Goal: Task Accomplishment & Management: Complete application form

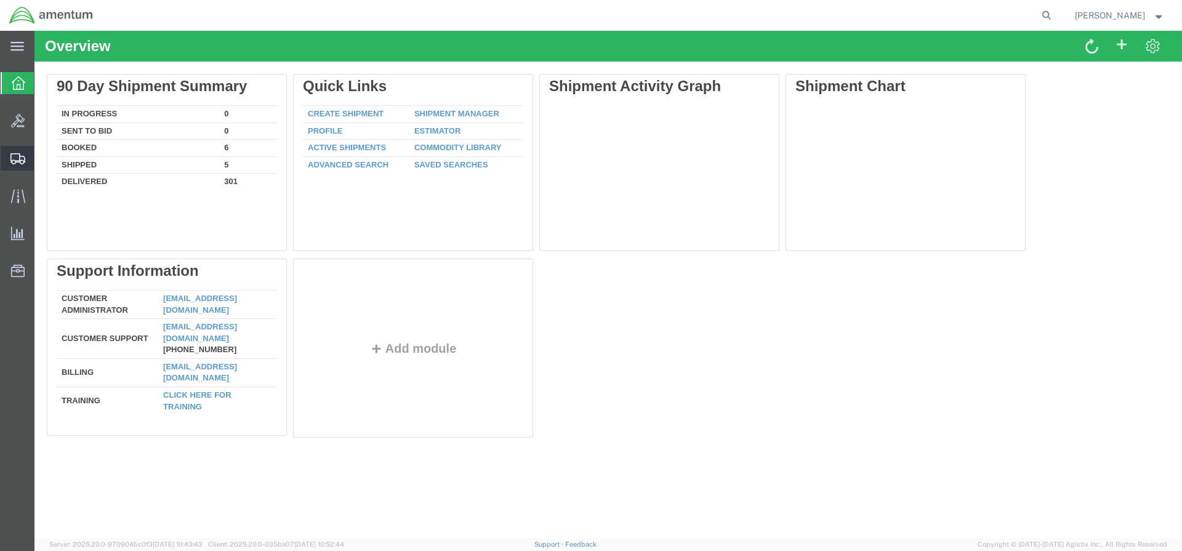
click at [0, 0] on span "Create Shipment" at bounding box center [0, 0] width 0 height 0
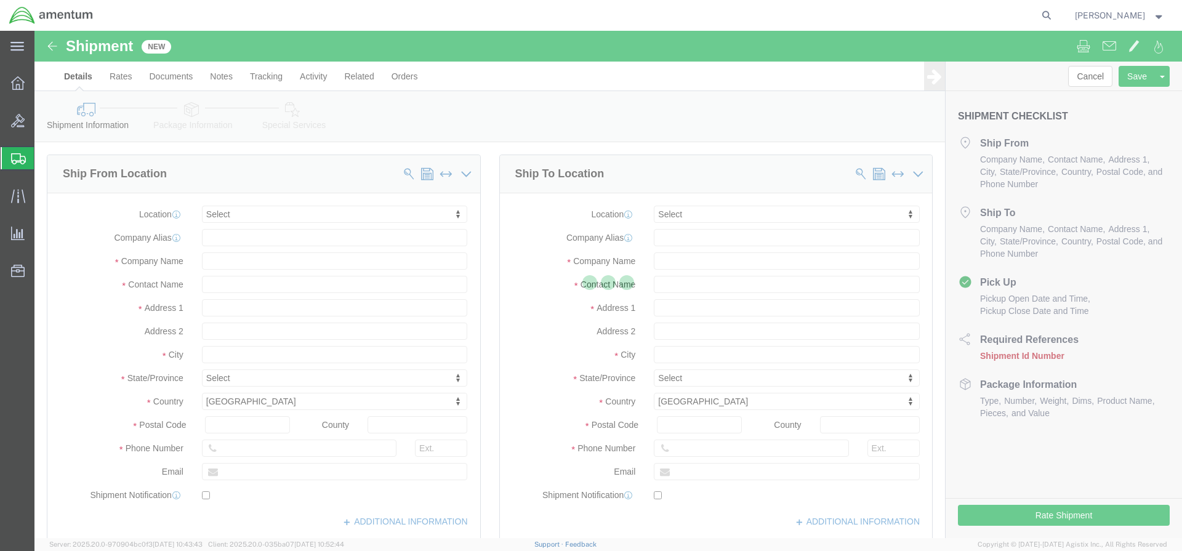
select select
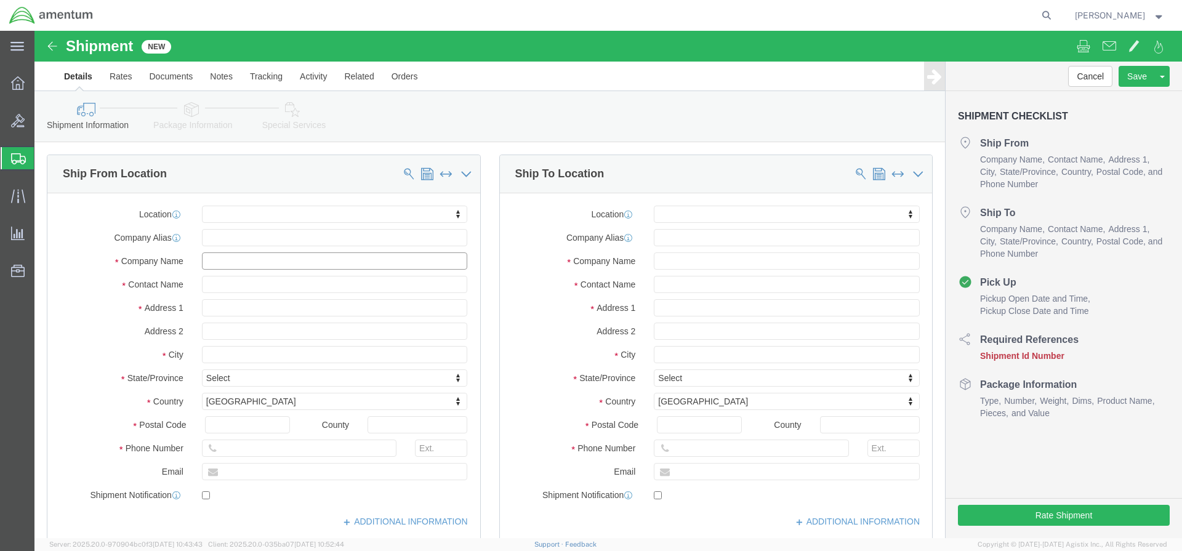
click input "text"
type input "1-227th 1ACB"
type input "SGT [PERSON_NAME]"
type input "7"
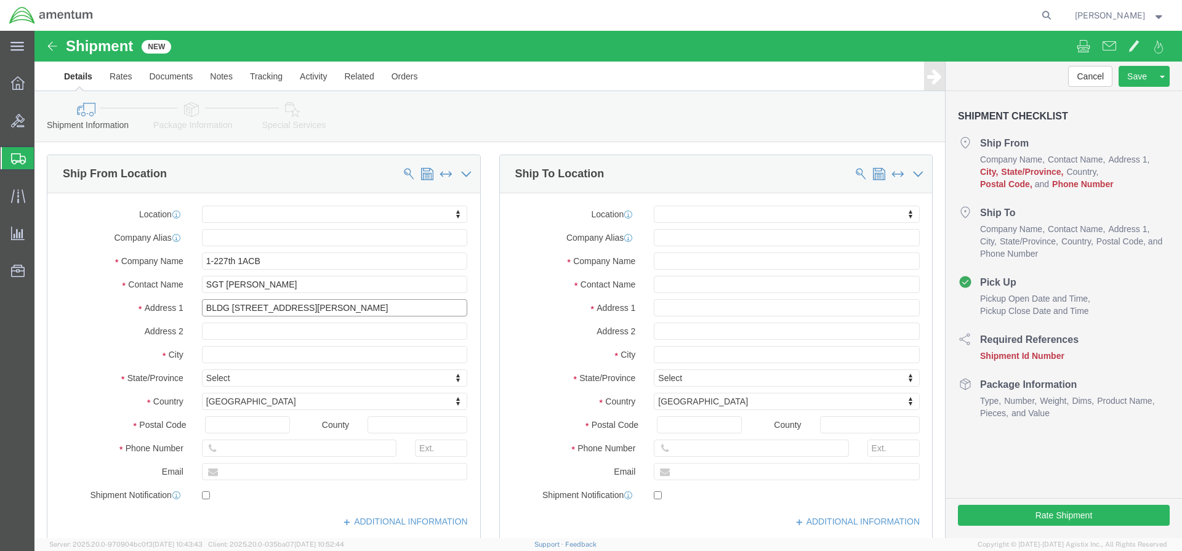
type input "BLDG [STREET_ADDRESS][PERSON_NAME]"
type input "YDAH"
